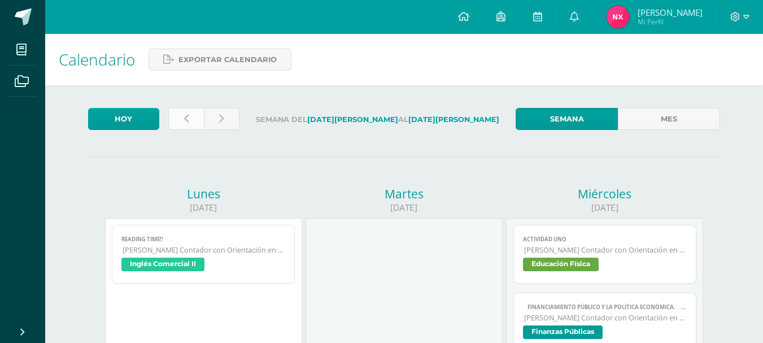
click at [173, 117] on link at bounding box center [186, 119] width 36 height 22
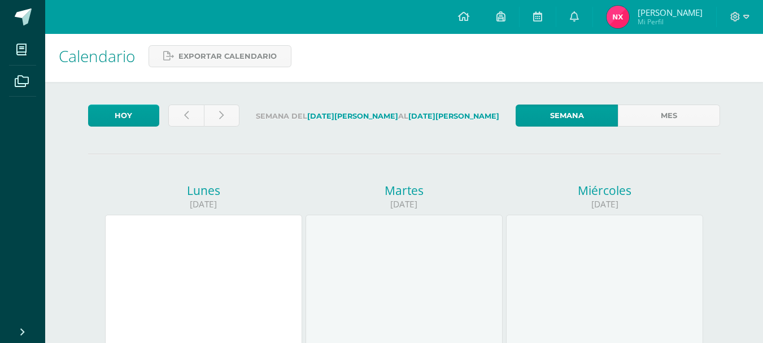
scroll to position [2, 0]
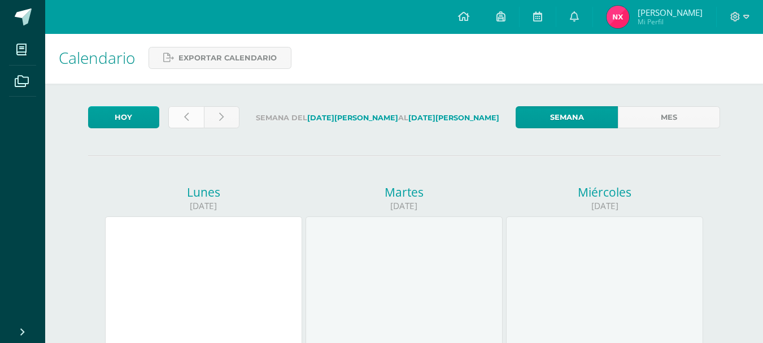
click at [191, 126] on link at bounding box center [186, 117] width 36 height 22
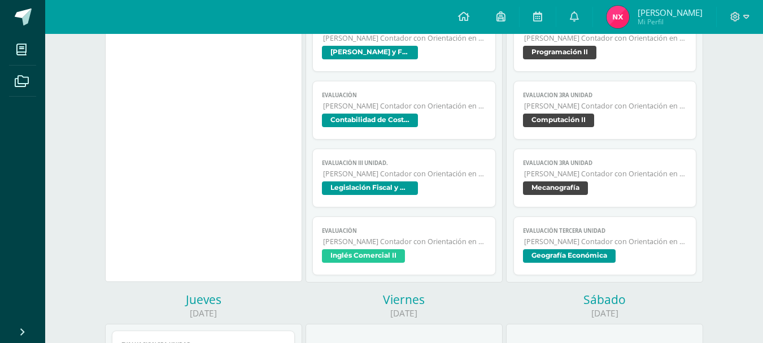
scroll to position [220, 0]
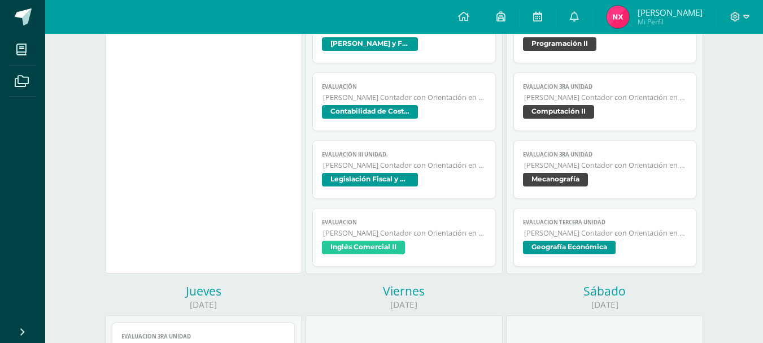
click at [394, 114] on span "Contabilidad de Costos" at bounding box center [370, 112] width 96 height 14
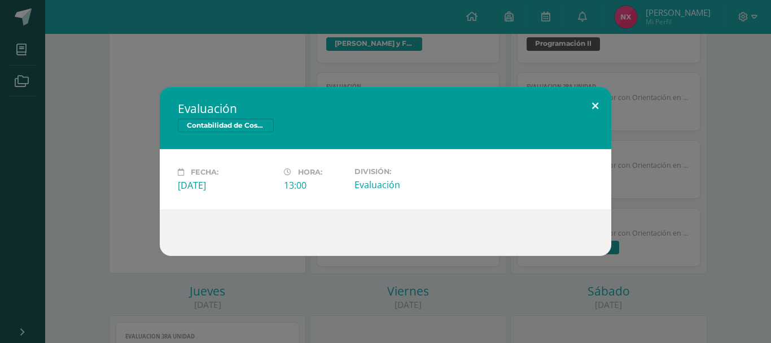
click at [584, 111] on button at bounding box center [595, 106] width 32 height 38
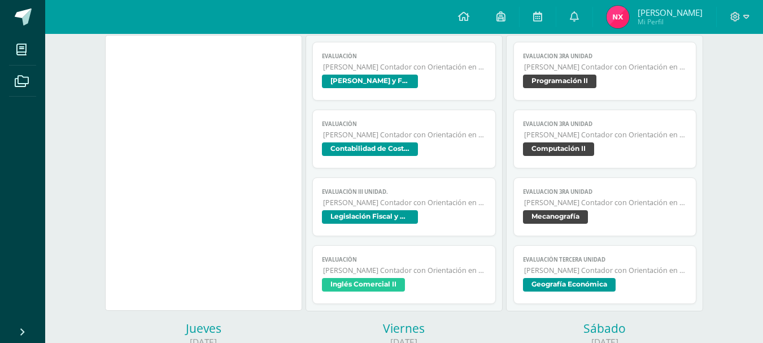
scroll to position [0, 0]
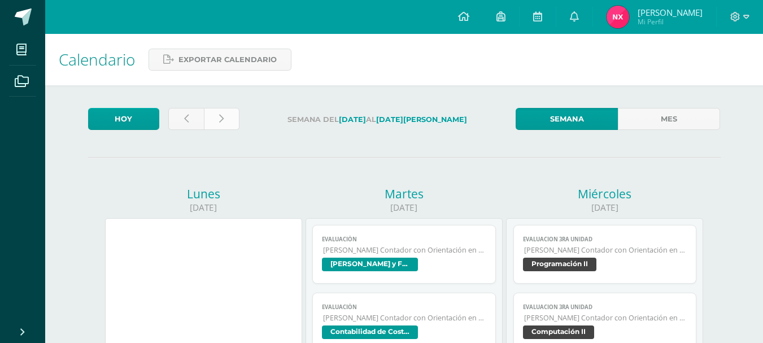
click at [234, 115] on link at bounding box center [222, 119] width 36 height 22
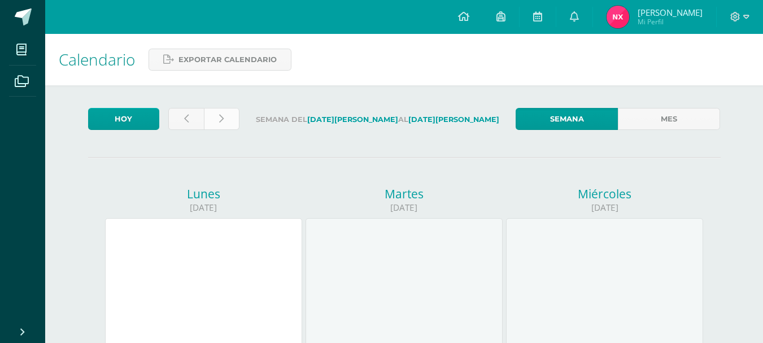
click at [215, 116] on link at bounding box center [222, 119] width 36 height 22
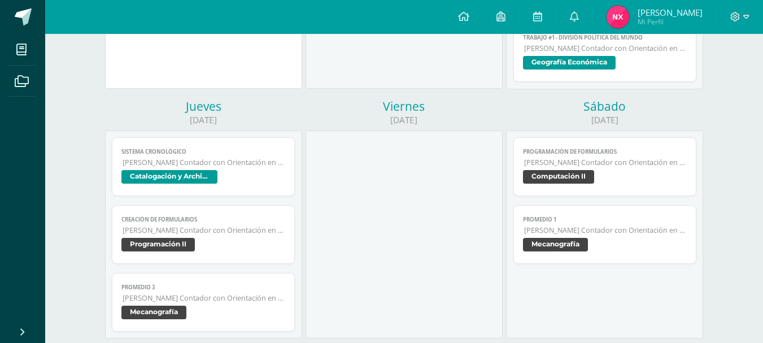
scroll to position [356, 0]
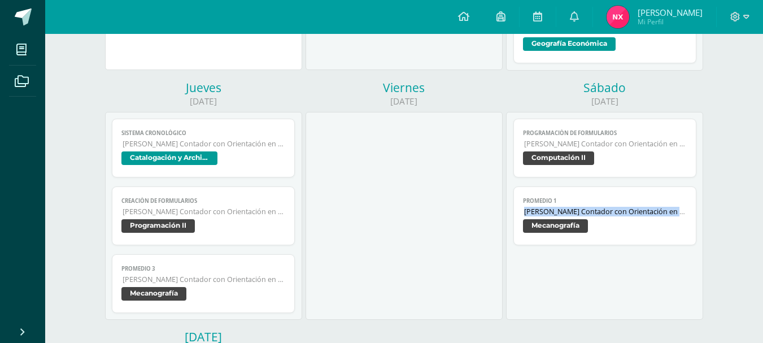
drag, startPoint x: 760, startPoint y: 224, endPoint x: 757, endPoint y: 181, distance: 43.6
click at [757, 181] on div "Calendario Exportar calendario Hoy Semana del 11 de Agosto al 16 de Agosto Sema…" at bounding box center [403, 147] width 717 height 939
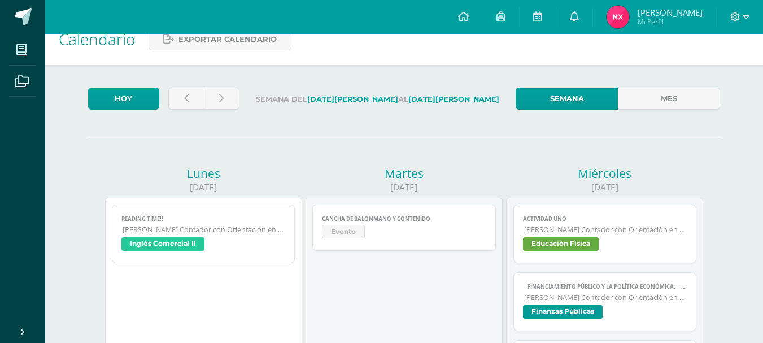
scroll to position [12, 0]
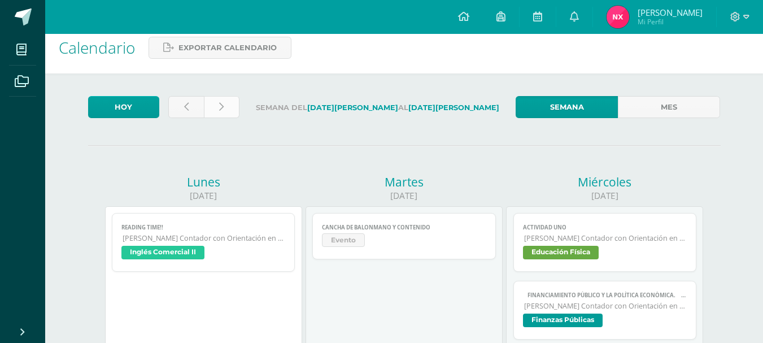
click at [215, 115] on link at bounding box center [222, 107] width 36 height 22
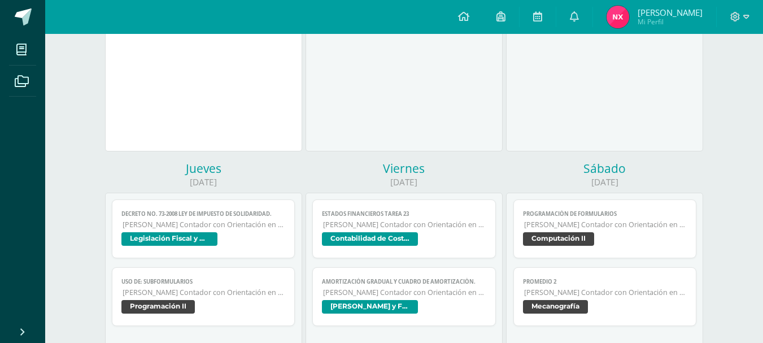
scroll to position [266, 0]
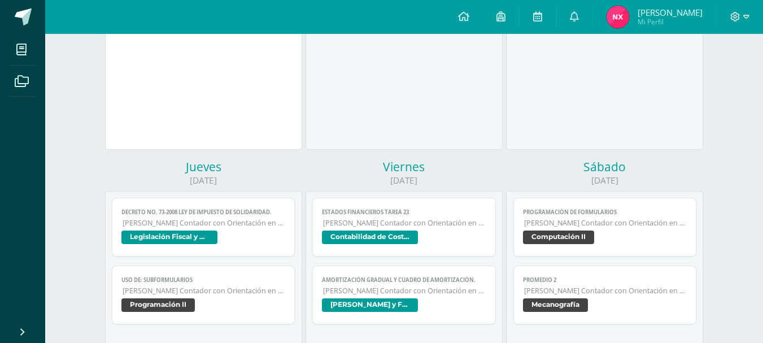
drag, startPoint x: 762, startPoint y: 154, endPoint x: 762, endPoint y: 170, distance: 15.8
click at [762, 170] on div "Calendario Exportar calendario [DATE] Semana del [DATE][PERSON_NAME] al [DATE][…" at bounding box center [403, 222] width 717 height 908
click at [734, 152] on div "[DATE] Semana del [DATE][PERSON_NAME] al [DATE][PERSON_NAME] Semana Mes [DATE] …" at bounding box center [403, 247] width 677 height 856
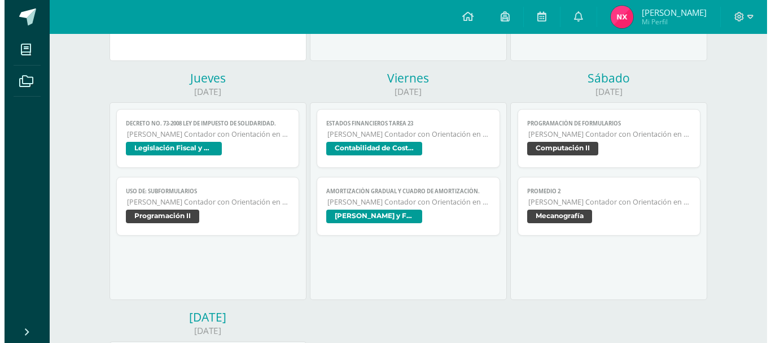
scroll to position [358, 0]
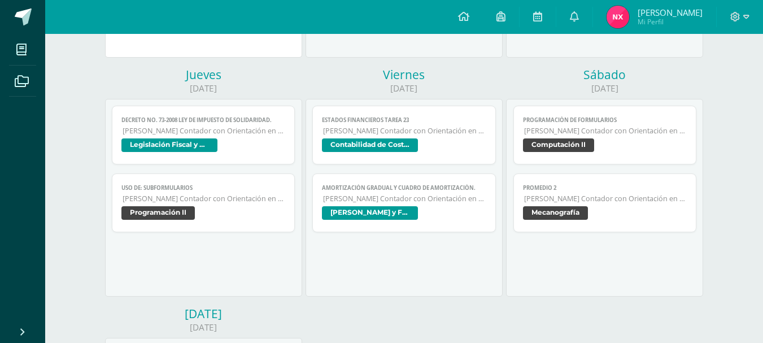
click at [410, 151] on span "Contabilidad de Costos" at bounding box center [370, 145] width 96 height 14
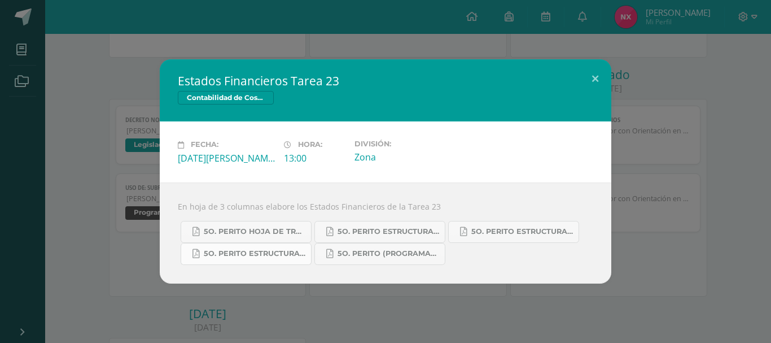
click at [285, 256] on span "5o. Perito Estructura del Balance General.pdf" at bounding box center [255, 253] width 102 height 9
click at [474, 228] on span "5o. Perito Estructura del Costo de Producción.pdf" at bounding box center [522, 231] width 102 height 9
click at [380, 236] on span "5o. Perito Estructura del Estado de Resultados.pdf" at bounding box center [389, 231] width 102 height 9
